Goal: Task Accomplishment & Management: Manage account settings

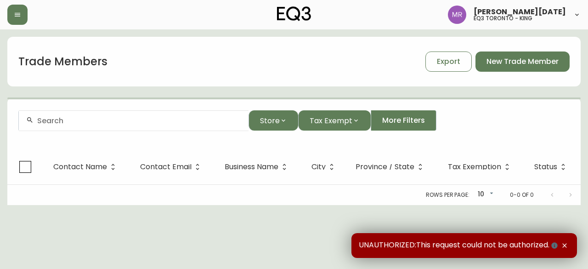
click at [102, 114] on div at bounding box center [134, 120] width 230 height 21
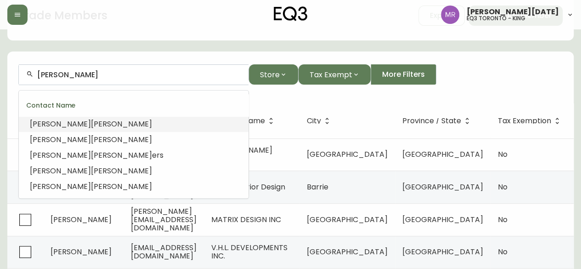
click at [102, 78] on input "[PERSON_NAME]" at bounding box center [139, 74] width 204 height 9
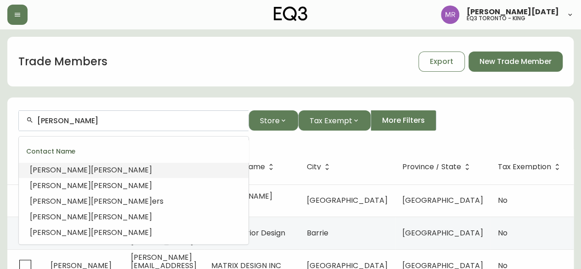
click at [82, 125] on div "[PERSON_NAME]" at bounding box center [134, 120] width 230 height 21
click at [78, 167] on li "[PERSON_NAME]" at bounding box center [134, 170] width 230 height 16
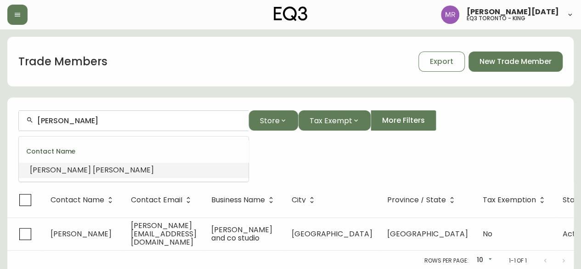
drag, startPoint x: 96, startPoint y: 120, endPoint x: 24, endPoint y: 123, distance: 72.6
click at [24, 123] on div "[PERSON_NAME]" at bounding box center [134, 120] width 230 height 21
click at [143, 167] on span "[DOMAIN_NAME]" at bounding box center [174, 169] width 62 height 11
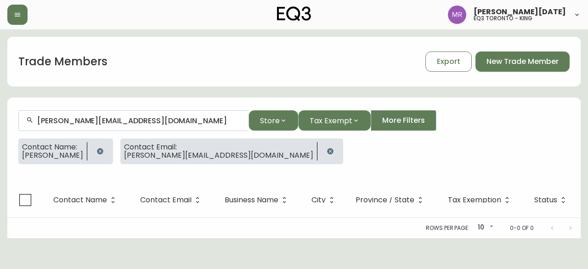
type input "[PERSON_NAME][EMAIL_ADDRESS][DOMAIN_NAME]"
click at [96, 152] on icon "button" at bounding box center [99, 150] width 7 height 7
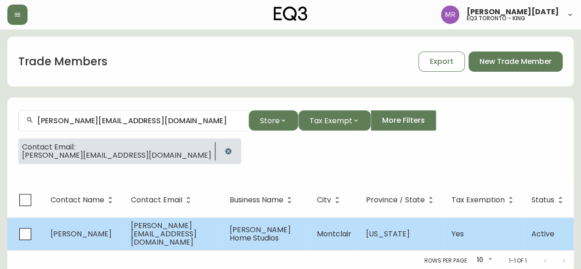
click at [107, 231] on td "[PERSON_NAME]" at bounding box center [83, 233] width 80 height 33
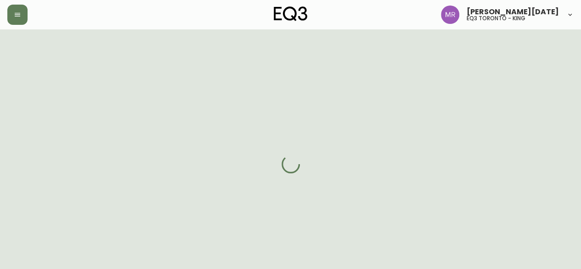
select select "NJ"
select select "US"
select select "US_EN"
select select "Other"
select select "Interior Designer"
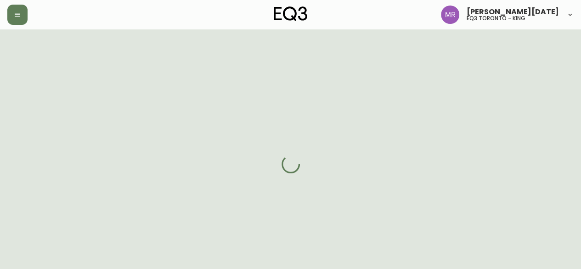
select select "cm48zha2033ze0170ss7kujjb"
select select "true"
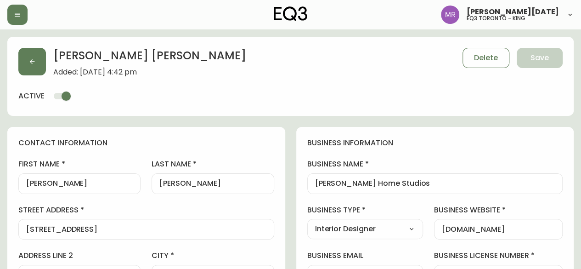
scroll to position [46, 0]
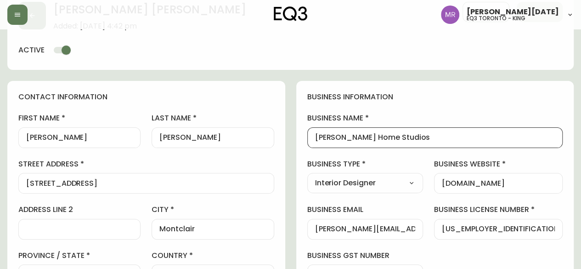
drag, startPoint x: 397, startPoint y: 136, endPoint x: 272, endPoint y: 135, distance: 124.9
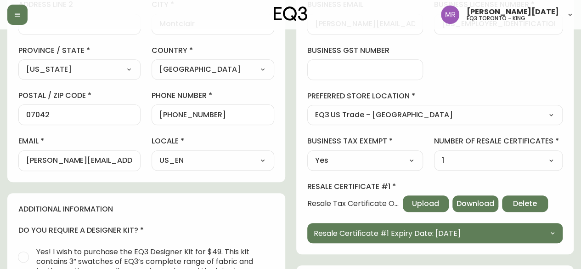
scroll to position [230, 0]
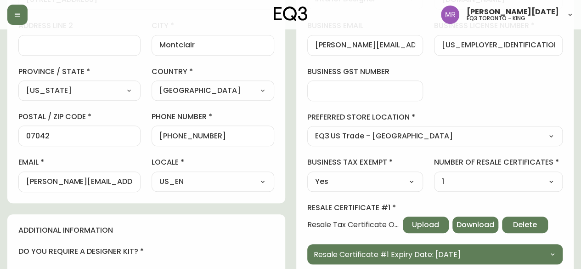
drag, startPoint x: 66, startPoint y: 130, endPoint x: 0, endPoint y: 130, distance: 65.7
click at [0, 130] on main "[PERSON_NAME] Added: [DATE] 4:42 pm Delete Save active contact information firs…" at bounding box center [290, 177] width 581 height 754
drag, startPoint x: 54, startPoint y: 139, endPoint x: 0, endPoint y: 137, distance: 54.3
click at [0, 137] on main "[PERSON_NAME] Added: [DATE] 4:42 pm Delete Save active contact information firs…" at bounding box center [290, 177] width 581 height 754
drag, startPoint x: 57, startPoint y: 134, endPoint x: 9, endPoint y: 136, distance: 47.8
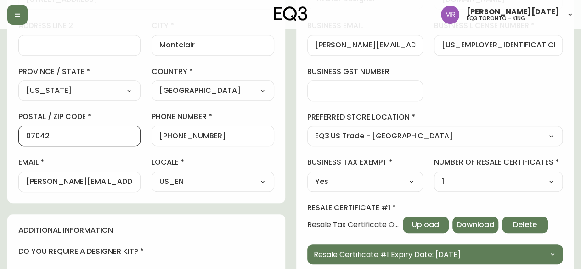
click at [9, 136] on div "contact information first name [PERSON_NAME] last name [PERSON_NAME][GEOGRAPHIC…" at bounding box center [146, 50] width 278 height 306
